Goal: Task Accomplishment & Management: Use online tool/utility

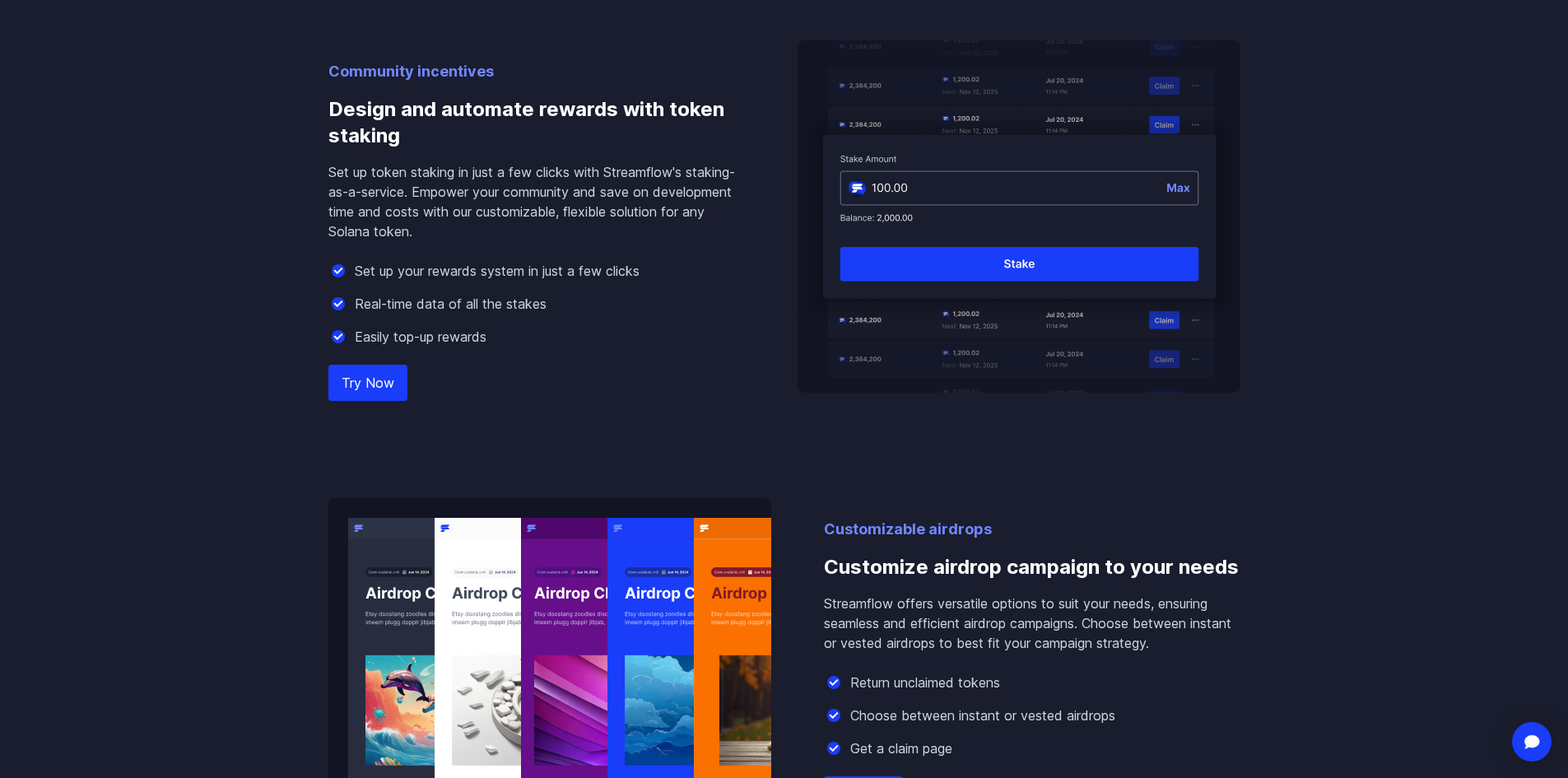
scroll to position [1646, 0]
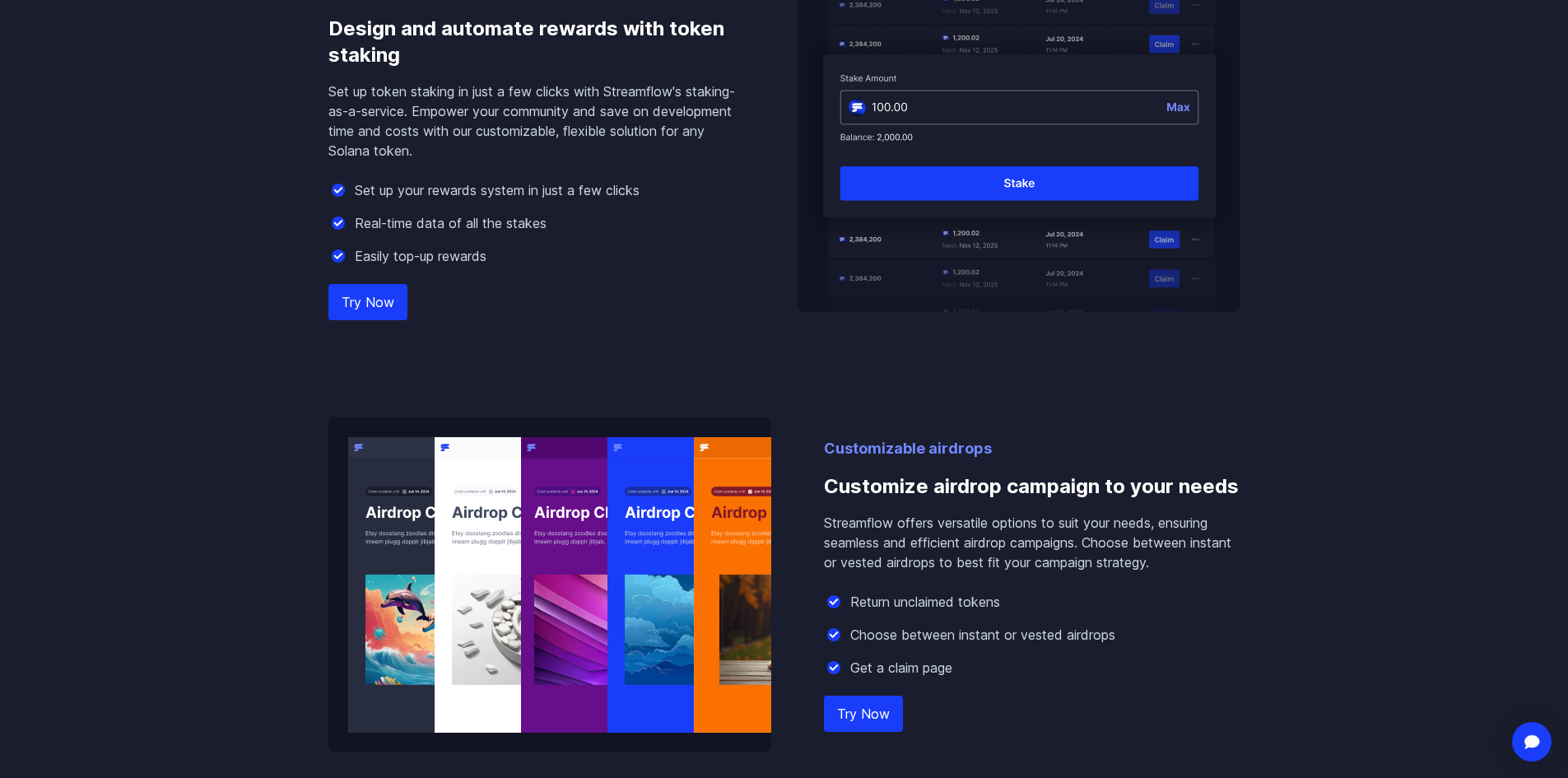
click at [363, 271] on div "Community incentives Design and automate rewards with token staking Set up toke…" at bounding box center [537, 146] width 416 height 333
click at [365, 293] on link "Try Now" at bounding box center [368, 302] width 79 height 36
drag, startPoint x: 383, startPoint y: 321, endPoint x: 399, endPoint y: 318, distance: 16.3
click at [382, 321] on div "Community incentives Design and automate rewards with token staking Set up toke…" at bounding box center [784, 303] width 938 height 898
click at [392, 305] on link "Try Now" at bounding box center [368, 302] width 79 height 36
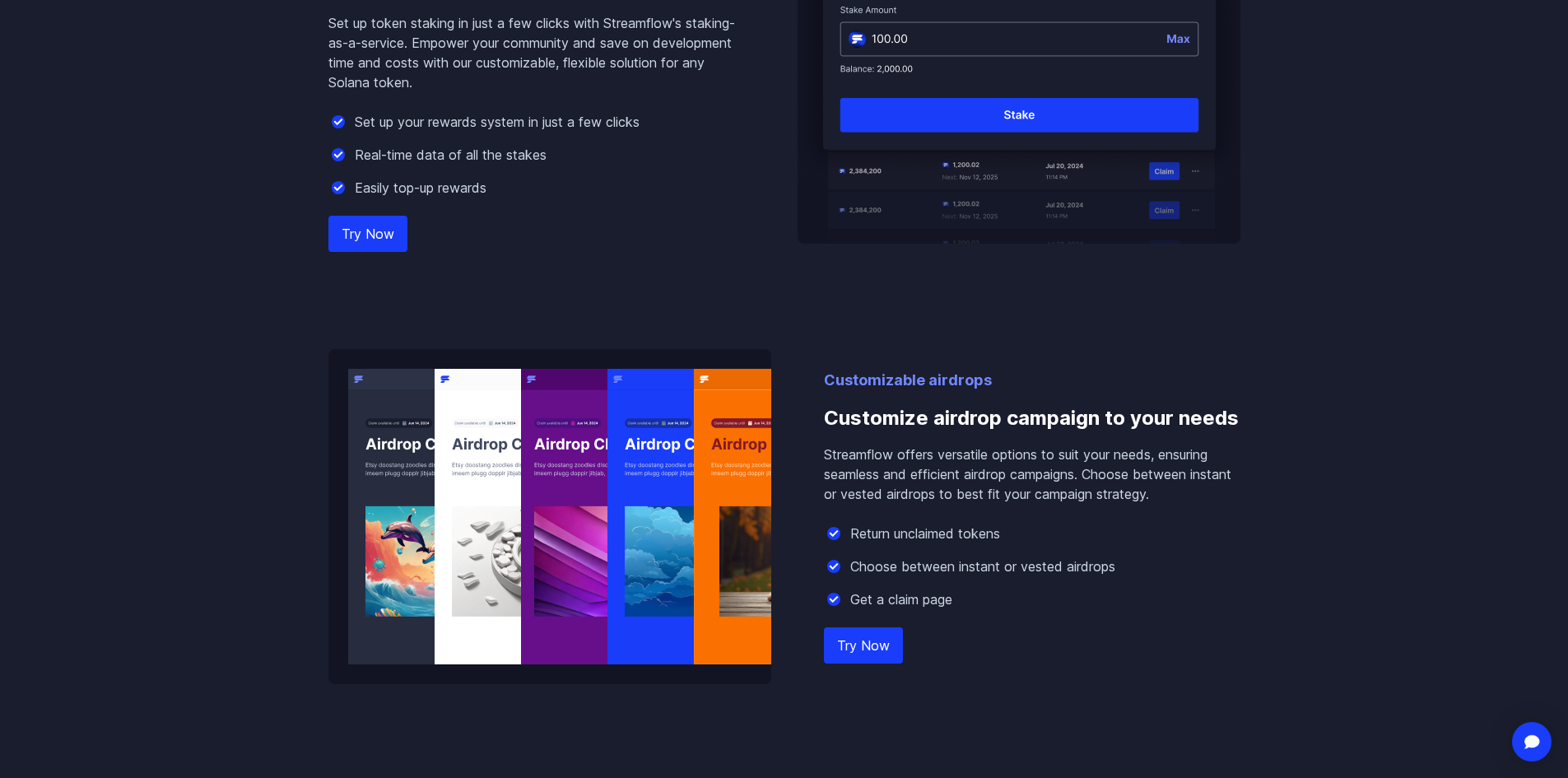
scroll to position [1482, 0]
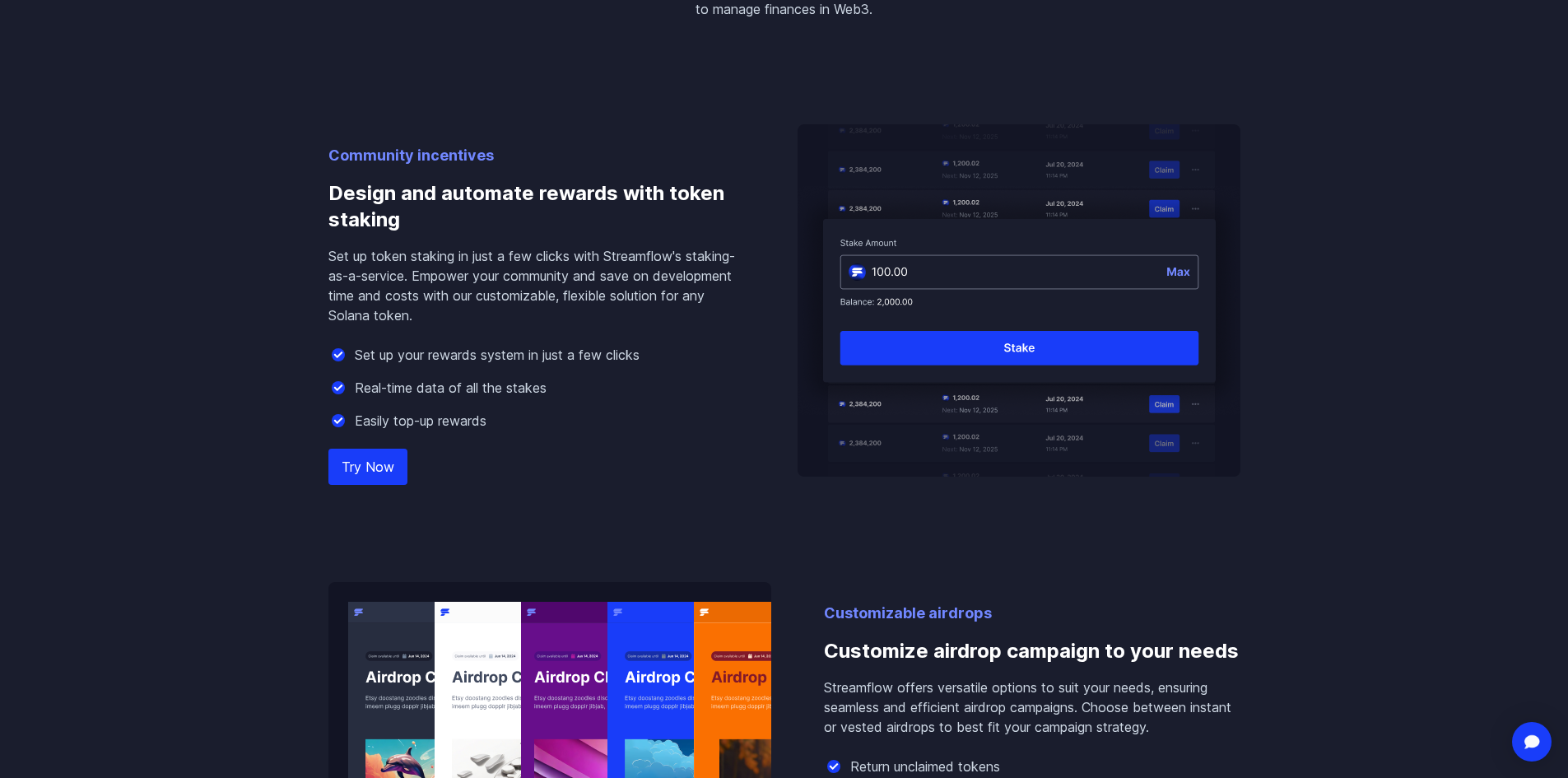
click at [392, 462] on link "Try Now" at bounding box center [368, 467] width 79 height 36
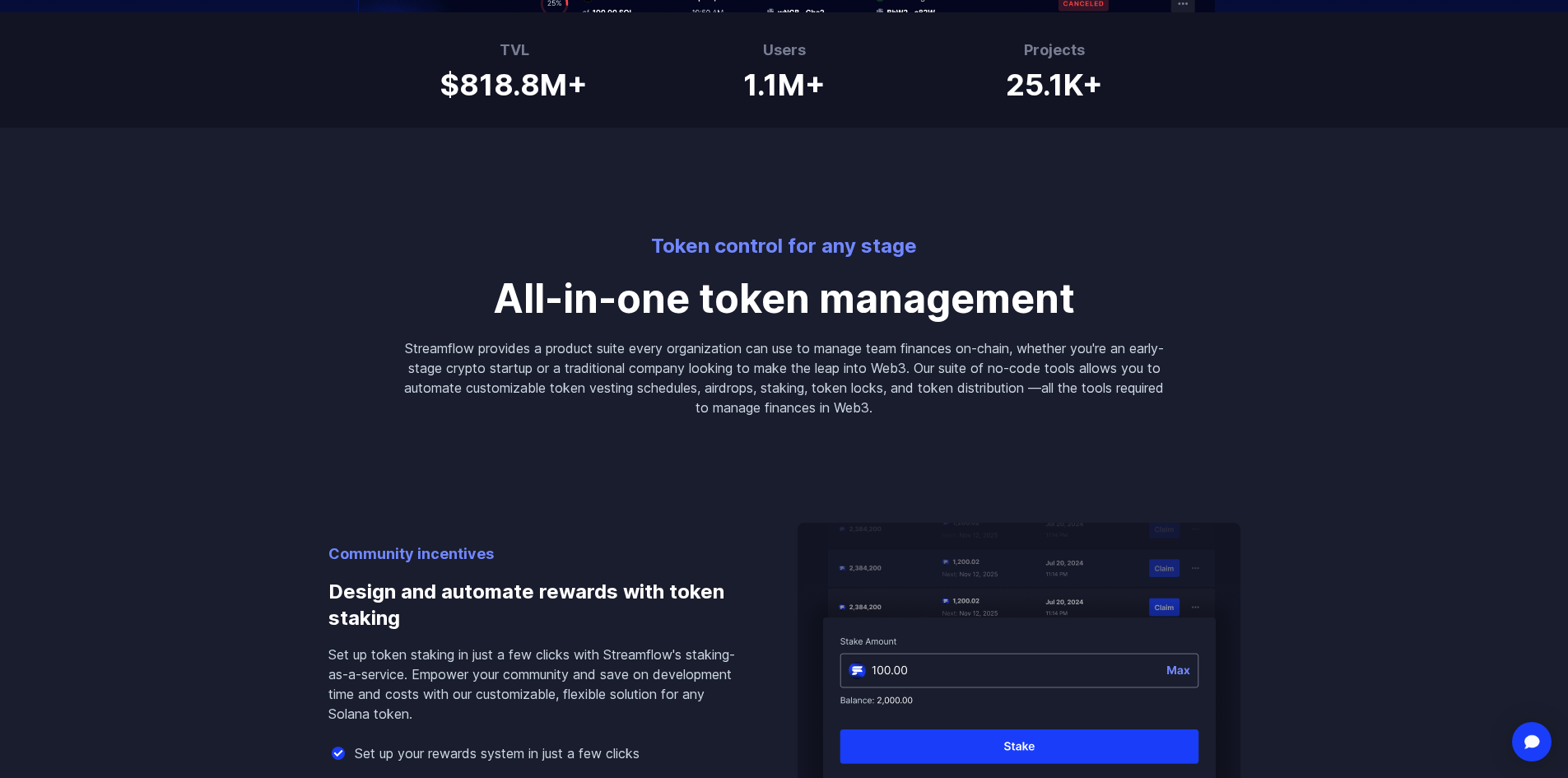
scroll to position [823, 0]
